Goal: Task Accomplishment & Management: Manage account settings

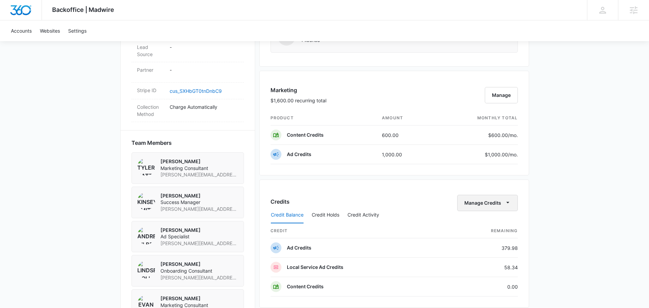
click at [484, 206] on button "Manage Credits" at bounding box center [487, 203] width 61 height 16
click at [472, 224] on div "Transfer Credits" at bounding box center [483, 225] width 36 height 5
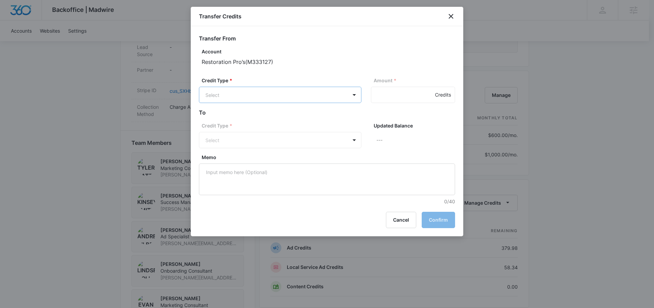
click at [285, 96] on body "Backoffice | Madwire Apps Settings KS Kinsey Smith [EMAIL_ADDRESS][PERSON_NAME]…" at bounding box center [327, 102] width 654 height 1006
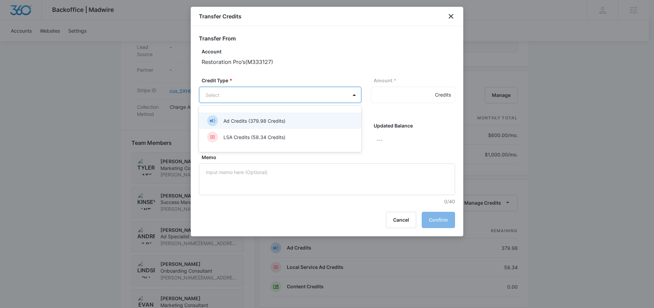
click at [263, 120] on p "Ad Credits (379.98 Credits)" at bounding box center [254, 120] width 62 height 7
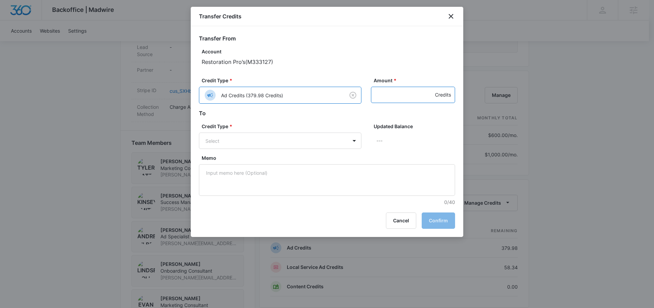
click at [416, 97] on input "Amount *" at bounding box center [413, 95] width 84 height 16
type input "379.98"
click at [316, 141] on body "Backoffice | Madwire Apps Settings KS Kinsey Smith [EMAIL_ADDRESS][PERSON_NAME]…" at bounding box center [327, 102] width 654 height 1006
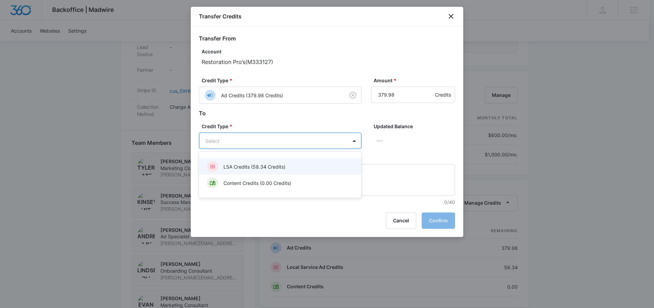
click at [255, 163] on p "LSA Credits (58.34 Credits)" at bounding box center [254, 166] width 62 height 7
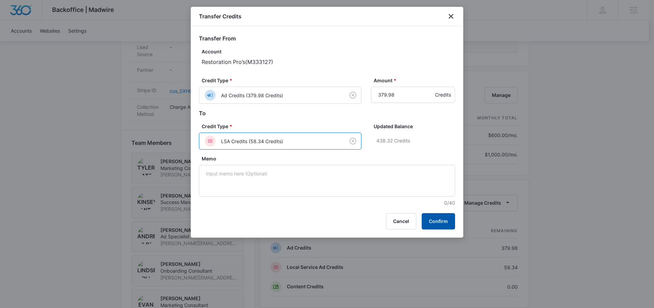
click at [441, 229] on button "Confirm" at bounding box center [438, 221] width 33 height 16
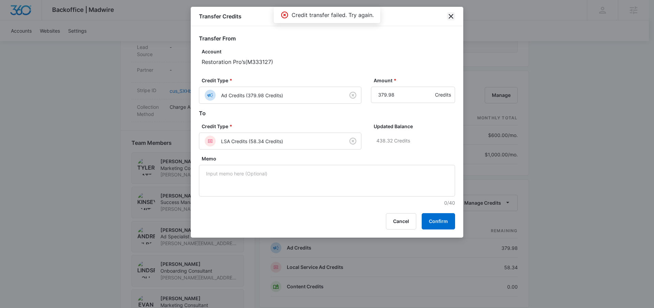
click at [449, 19] on icon "close" at bounding box center [451, 16] width 8 height 8
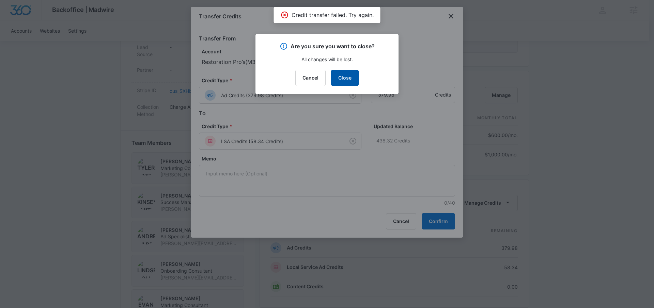
click at [347, 84] on button "Close" at bounding box center [345, 78] width 28 height 16
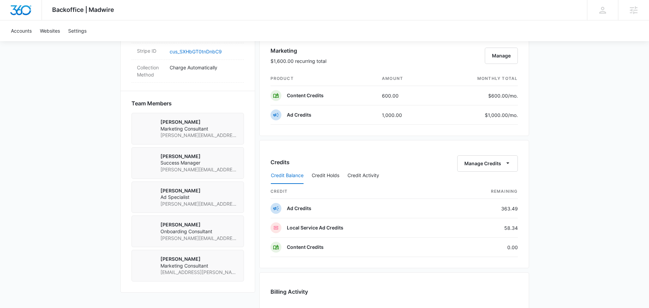
scroll to position [444, 0]
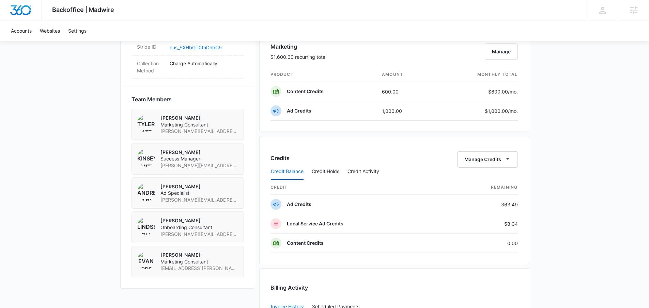
click at [480, 166] on div "Credit Balance Credit Holds Credit Activity" at bounding box center [393, 171] width 247 height 17
click at [482, 160] on button "Manage Credits" at bounding box center [487, 160] width 61 height 16
click at [492, 180] on div "Transfer Credits" at bounding box center [483, 181] width 36 height 5
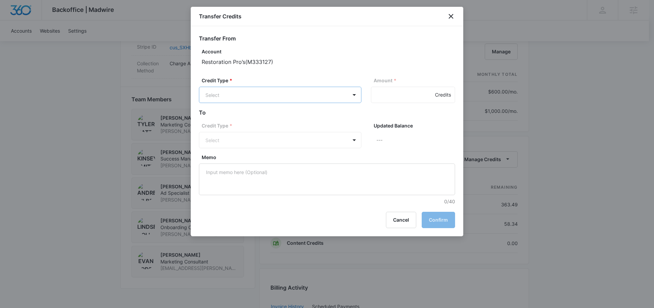
click at [287, 94] on body "Backoffice | Madwire Apps Settings KS Kinsey Smith kinsey.smith@madwire.com My …" at bounding box center [327, 59] width 654 height 1006
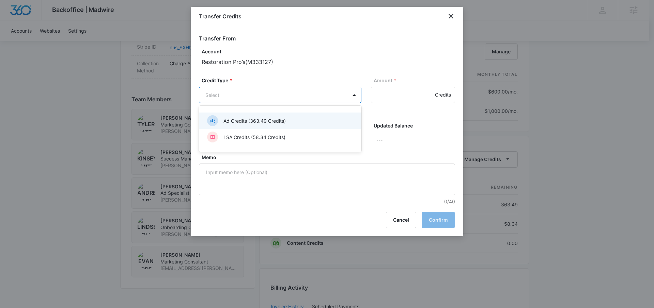
click at [255, 122] on p "Ad Credits (363.49 Credits)" at bounding box center [254, 120] width 62 height 7
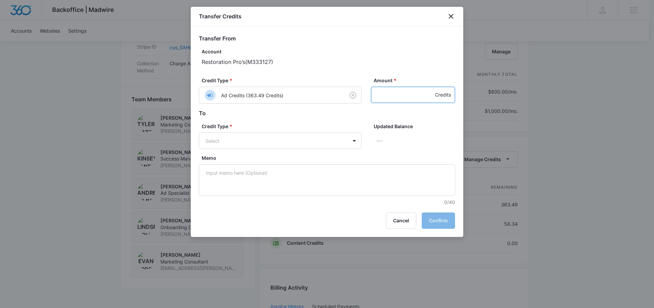
click at [376, 99] on input "Amount *" at bounding box center [413, 95] width 84 height 16
type input "363.49"
click at [304, 134] on body "Backoffice | Madwire Apps Settings KS Kinsey Smith kinsey.smith@madwire.com My …" at bounding box center [327, 59] width 654 height 1006
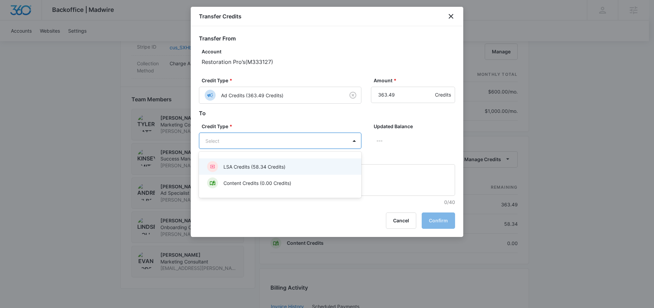
click at [254, 172] on div "LSA Credits (58.34 Credits)" at bounding box center [279, 166] width 145 height 11
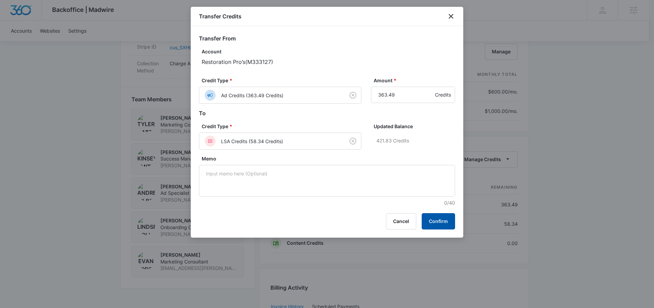
click at [445, 216] on button "Confirm" at bounding box center [438, 221] width 33 height 16
